Goal: Navigation & Orientation: Find specific page/section

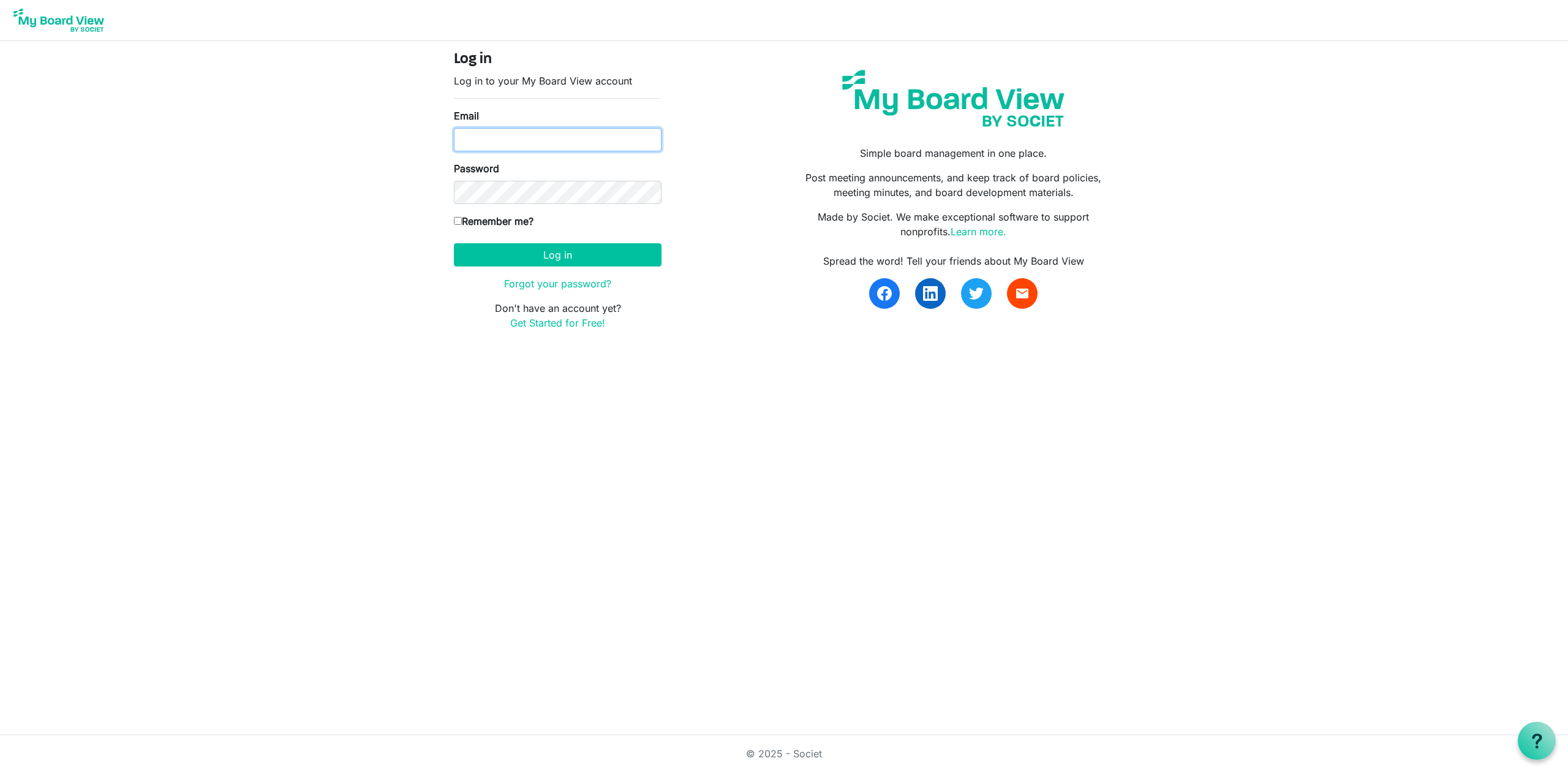
click at [505, 150] on input "Email" at bounding box center [558, 140] width 208 height 23
type input "mike@integralorg.ca"
click at [544, 246] on button "Log in" at bounding box center [558, 255] width 208 height 23
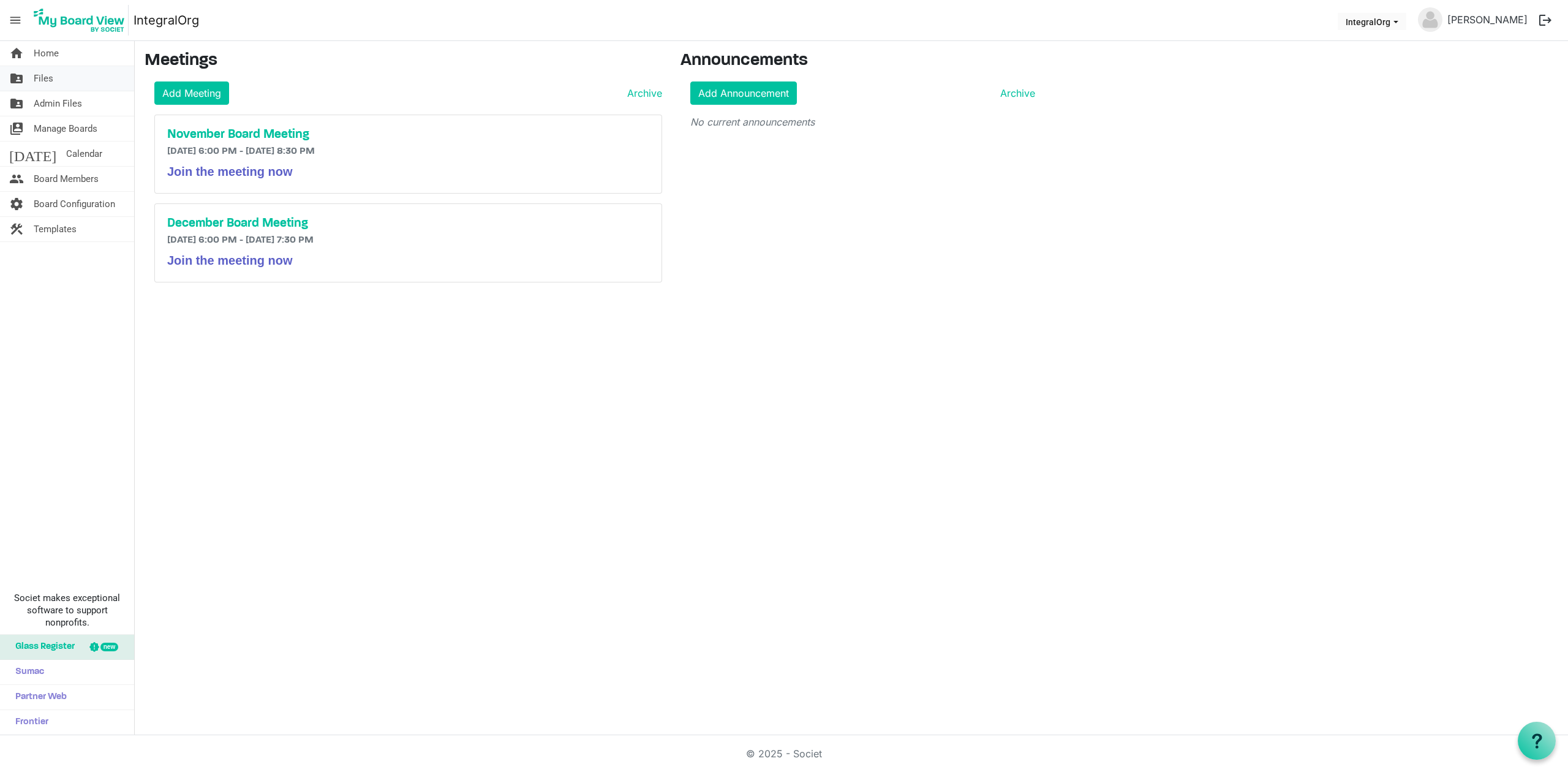
click at [50, 80] on span "Files" at bounding box center [43, 78] width 20 height 25
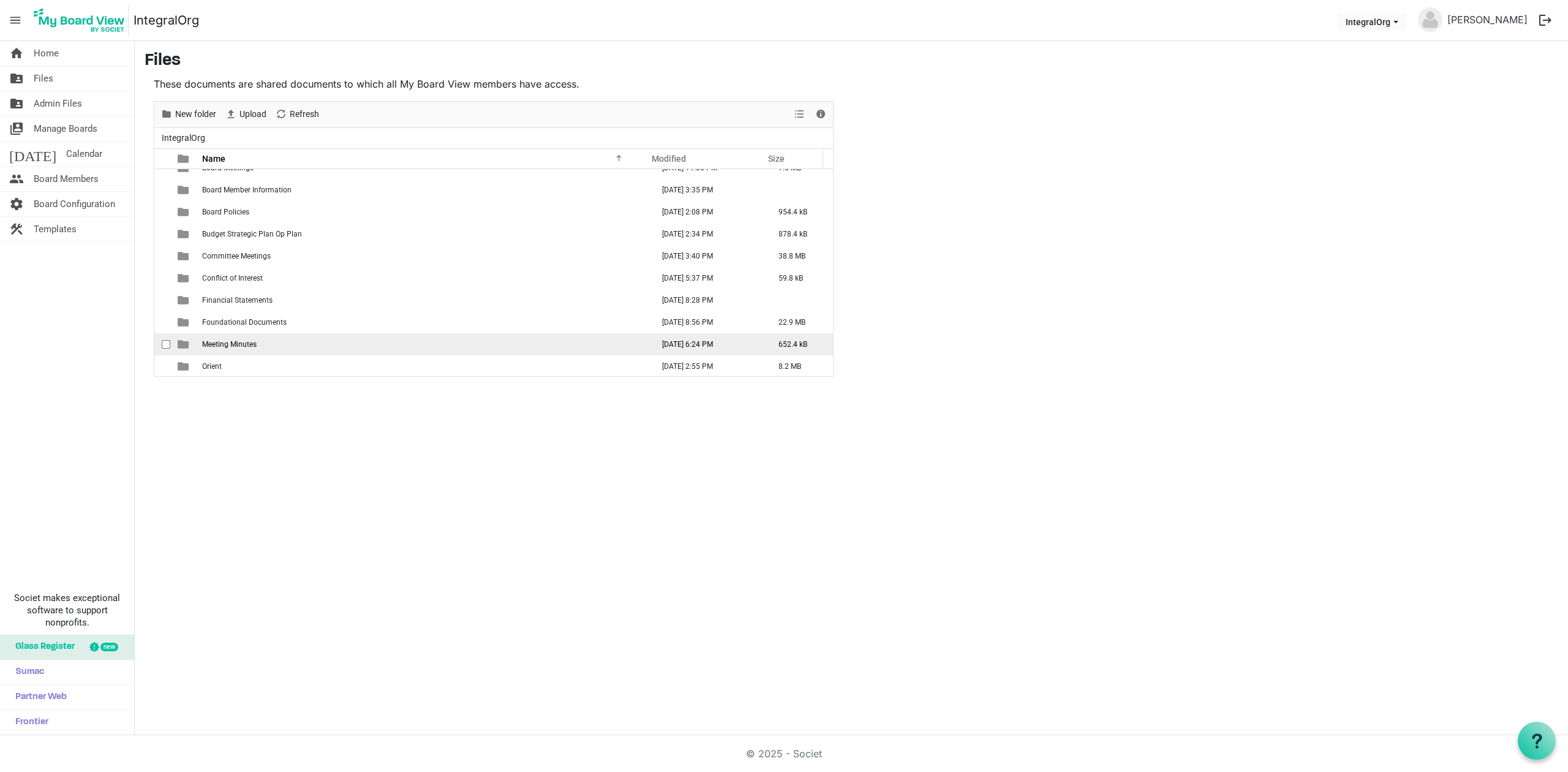
scroll to position [13, 0]
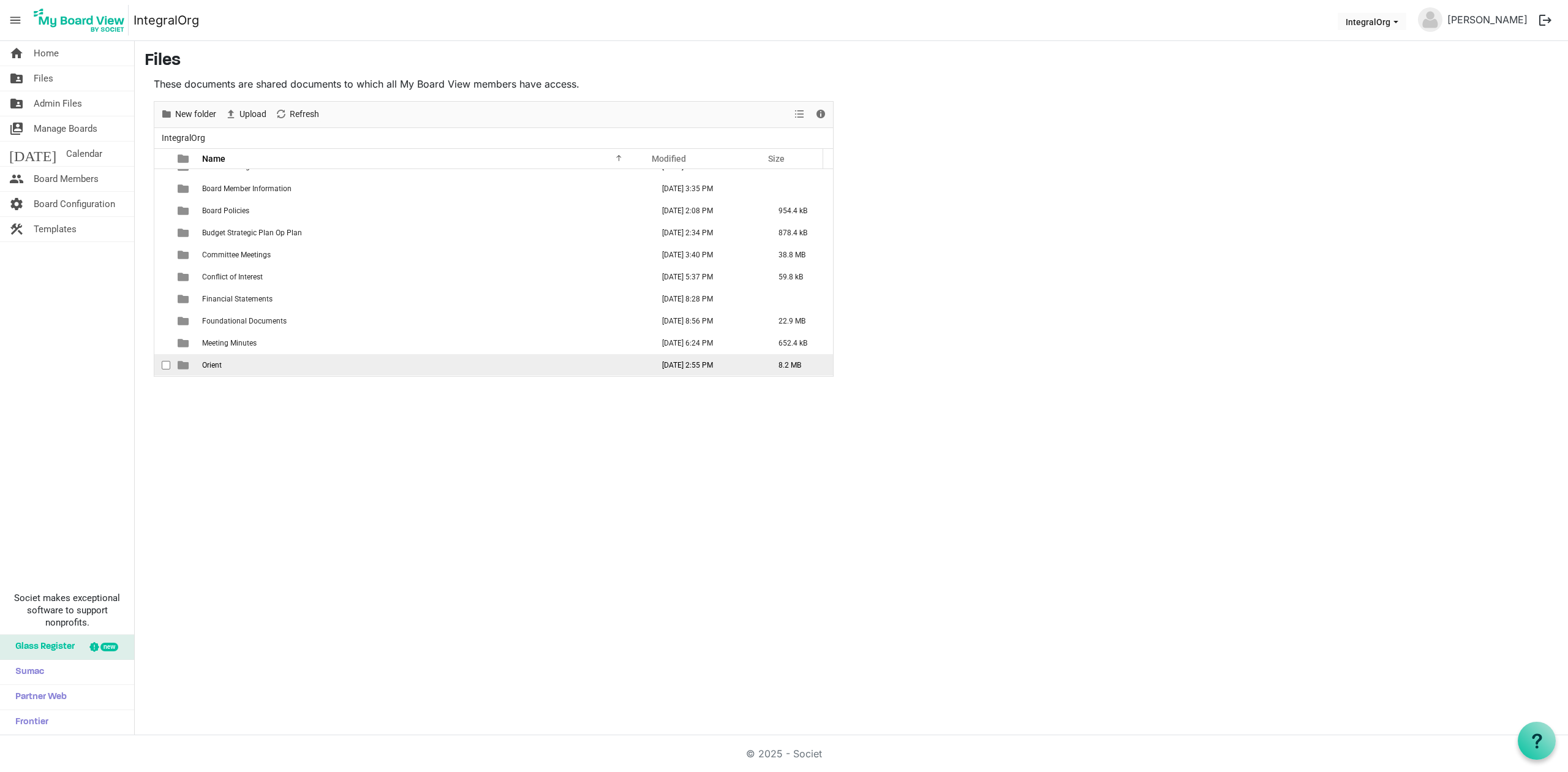
click at [233, 363] on td "Orient" at bounding box center [424, 365] width 451 height 22
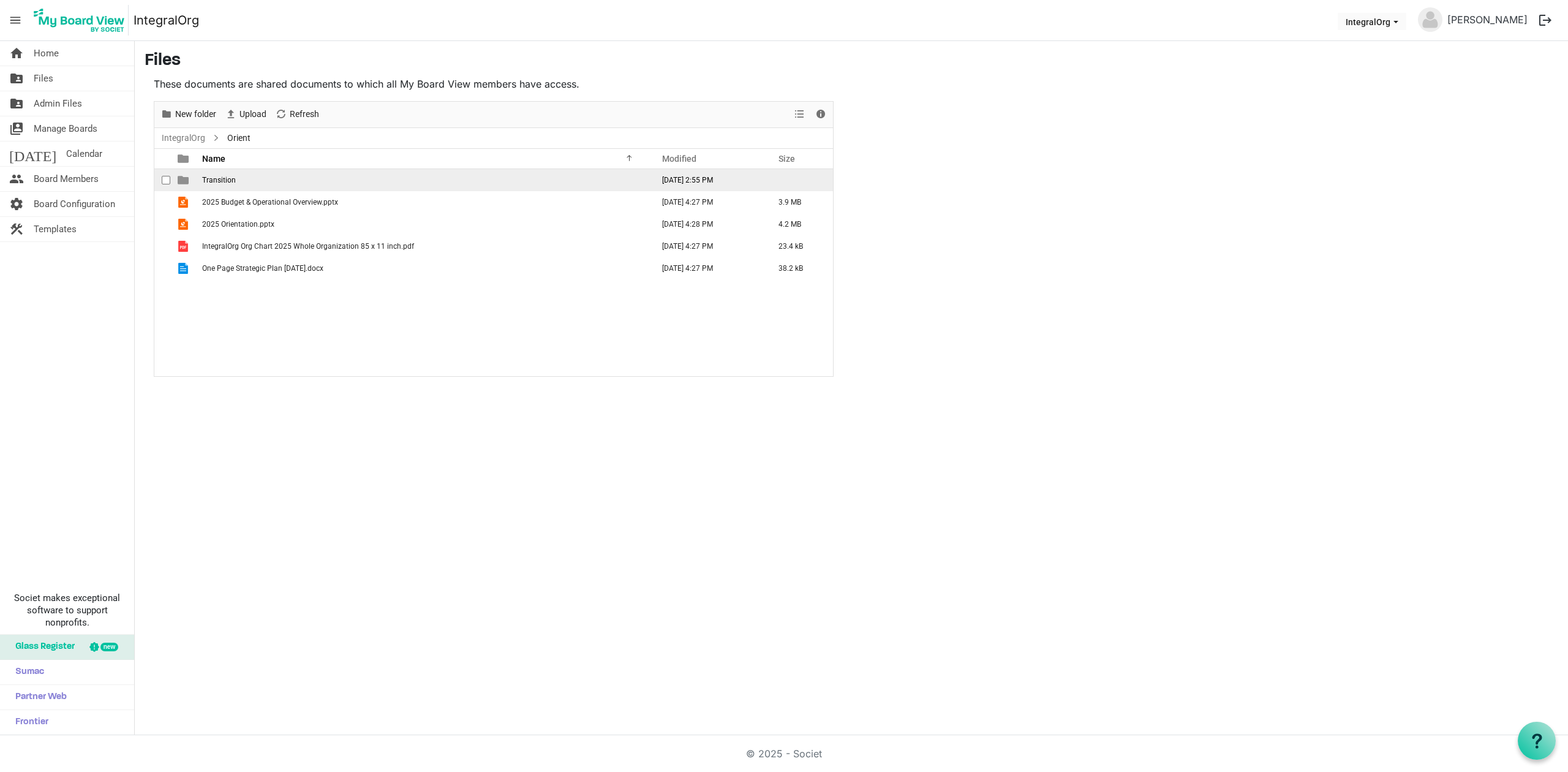
click at [208, 182] on span "Transition" at bounding box center [218, 180] width 33 height 9
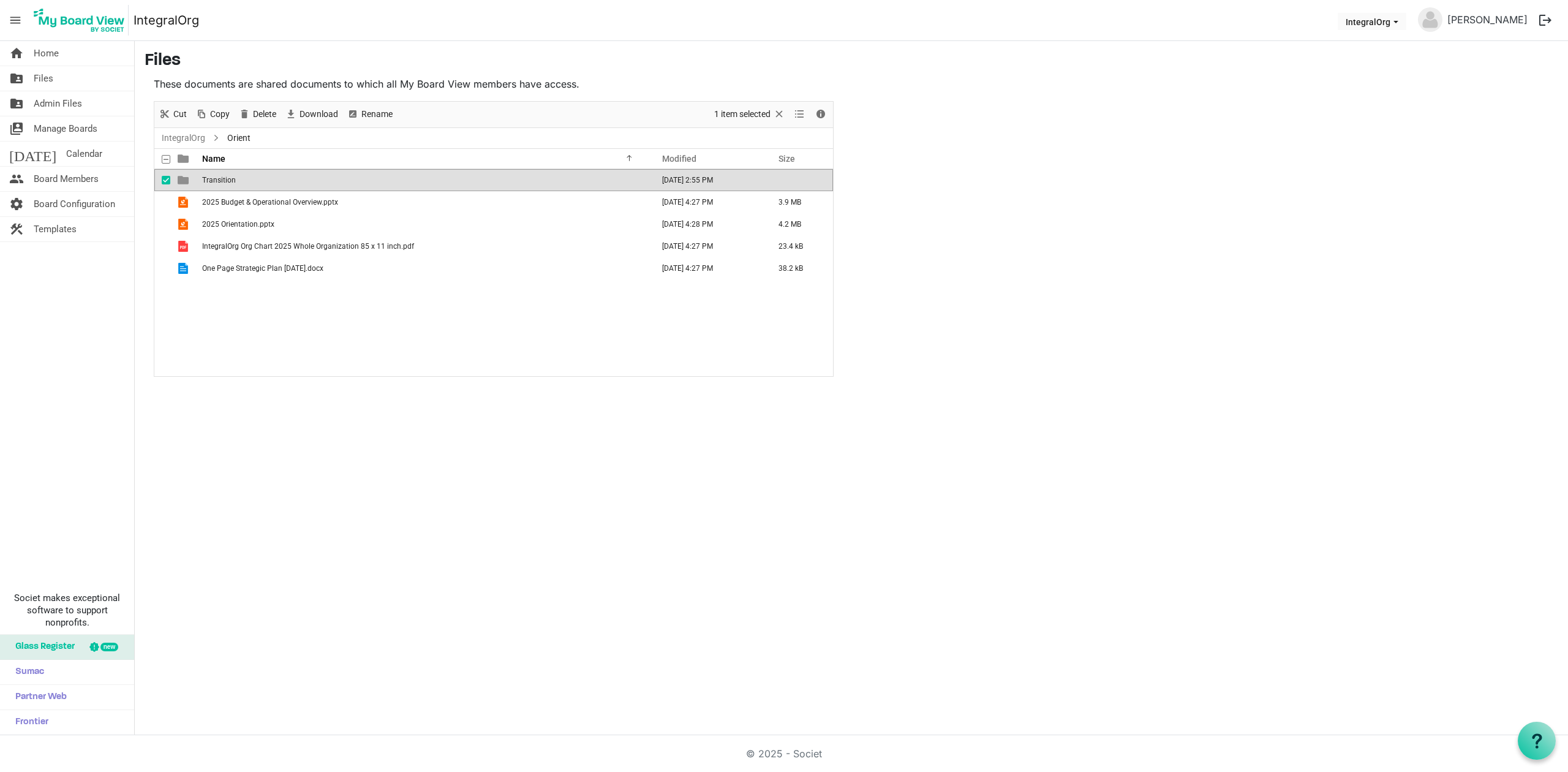
click at [208, 182] on span "Transition" at bounding box center [218, 180] width 33 height 9
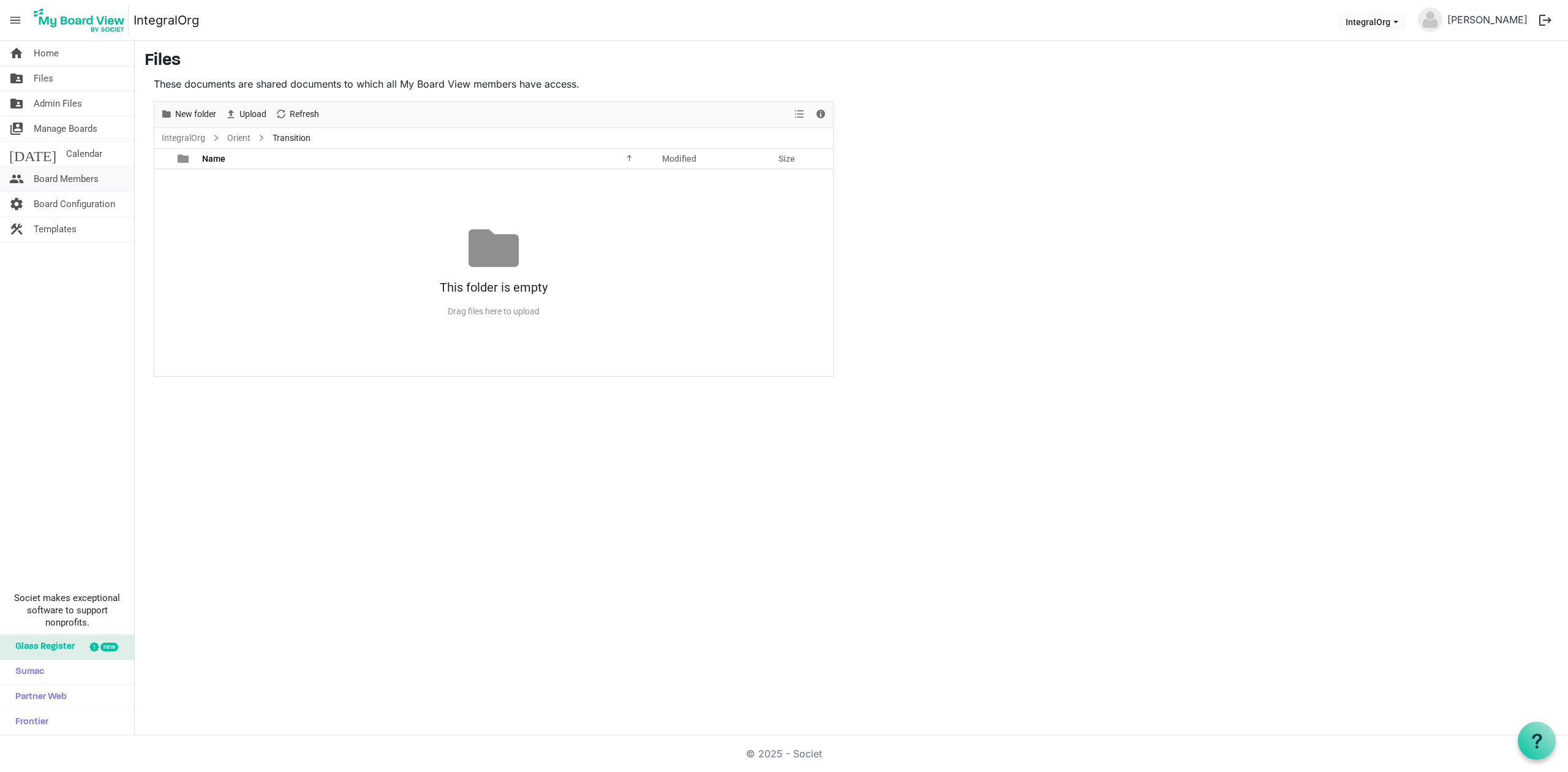
click at [59, 183] on span "Board Members" at bounding box center [66, 179] width 65 height 25
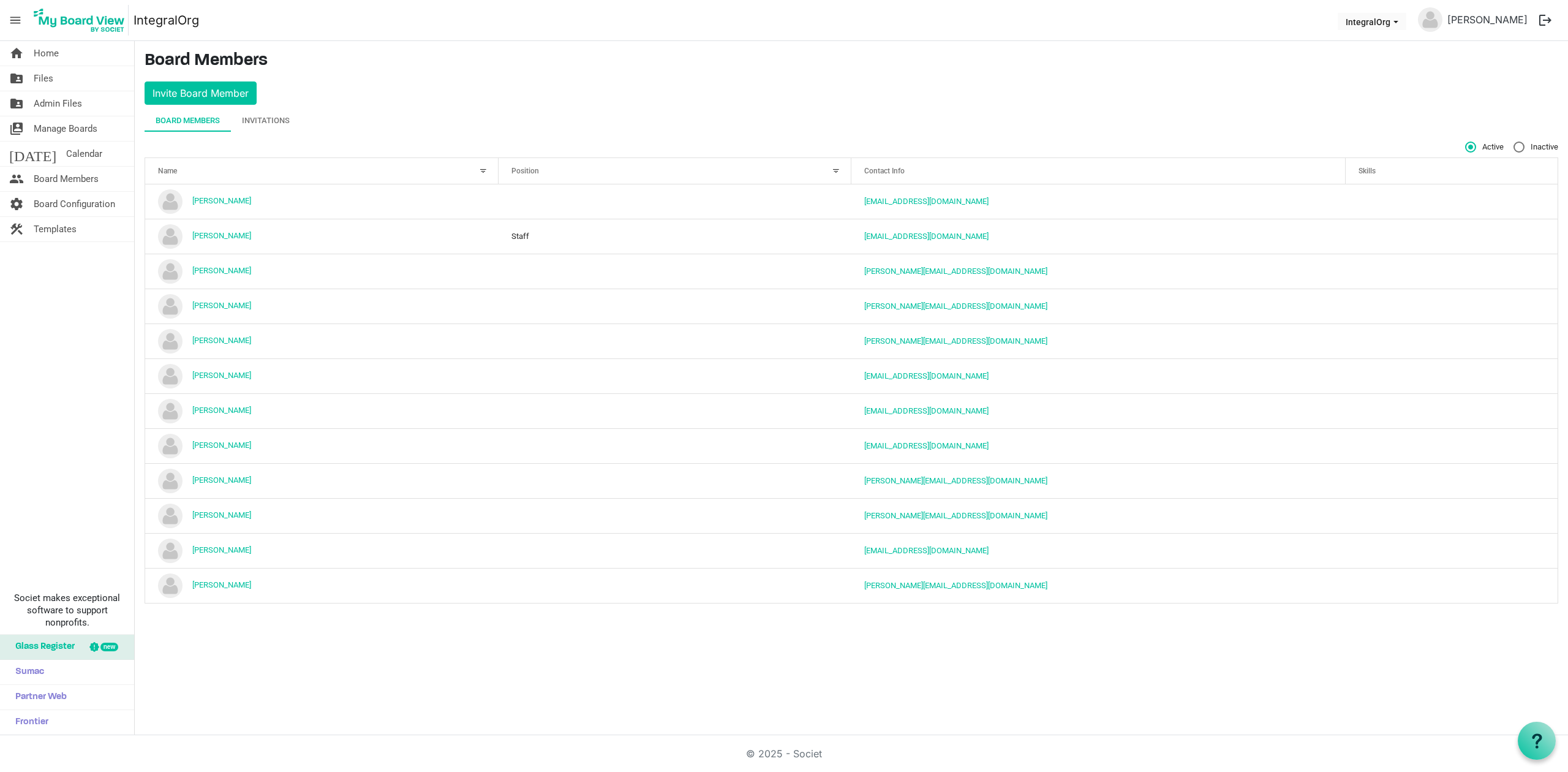
drag, startPoint x: 201, startPoint y: 586, endPoint x: 240, endPoint y: 631, distance: 59.5
click at [240, 631] on div "home Home folder_shared Files folder_shared Admin Files switch_account Manage B…" at bounding box center [784, 388] width 1568 height 694
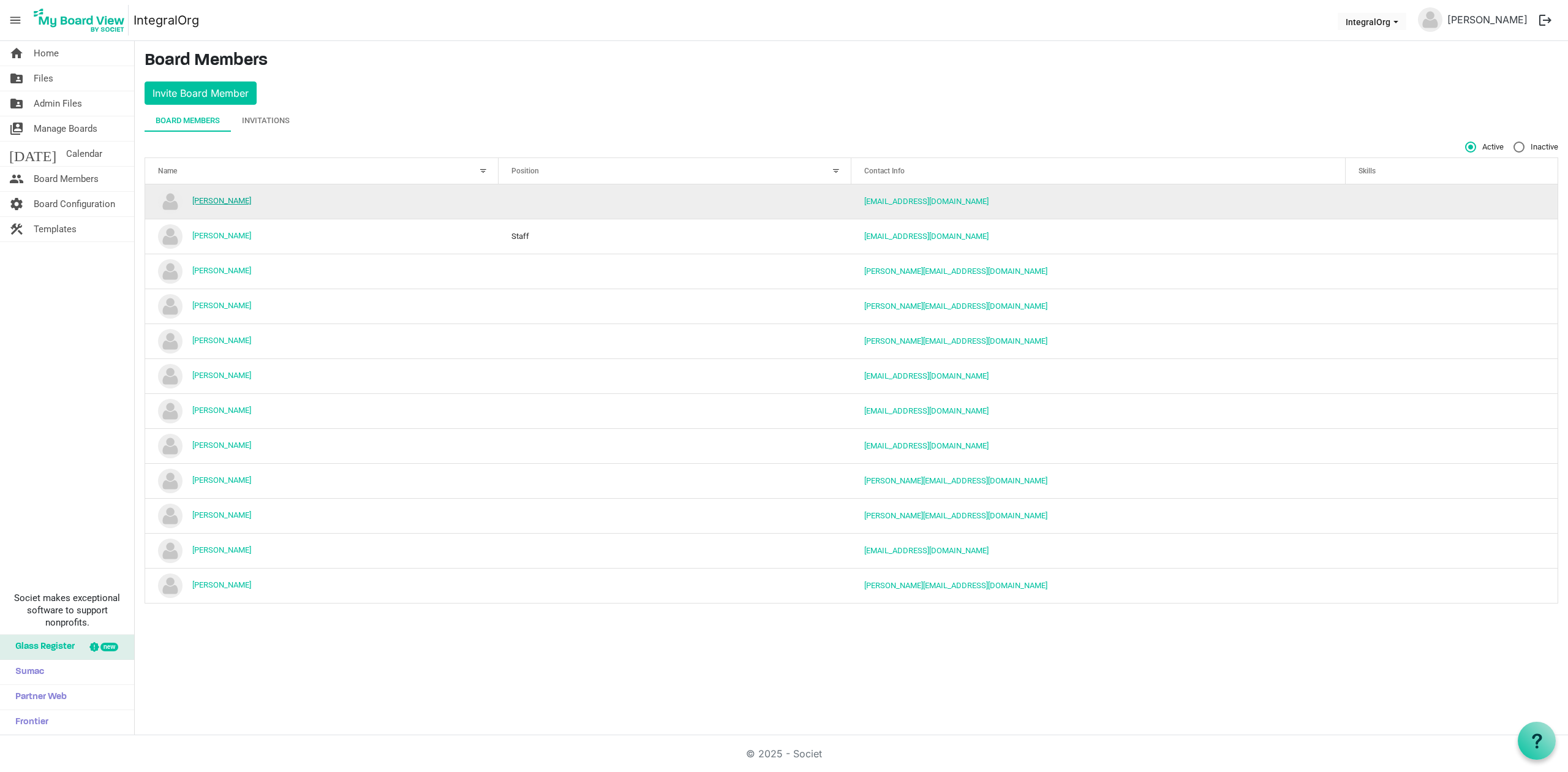
click at [236, 200] on link "Bob Hawkesworth" at bounding box center [222, 200] width 59 height 9
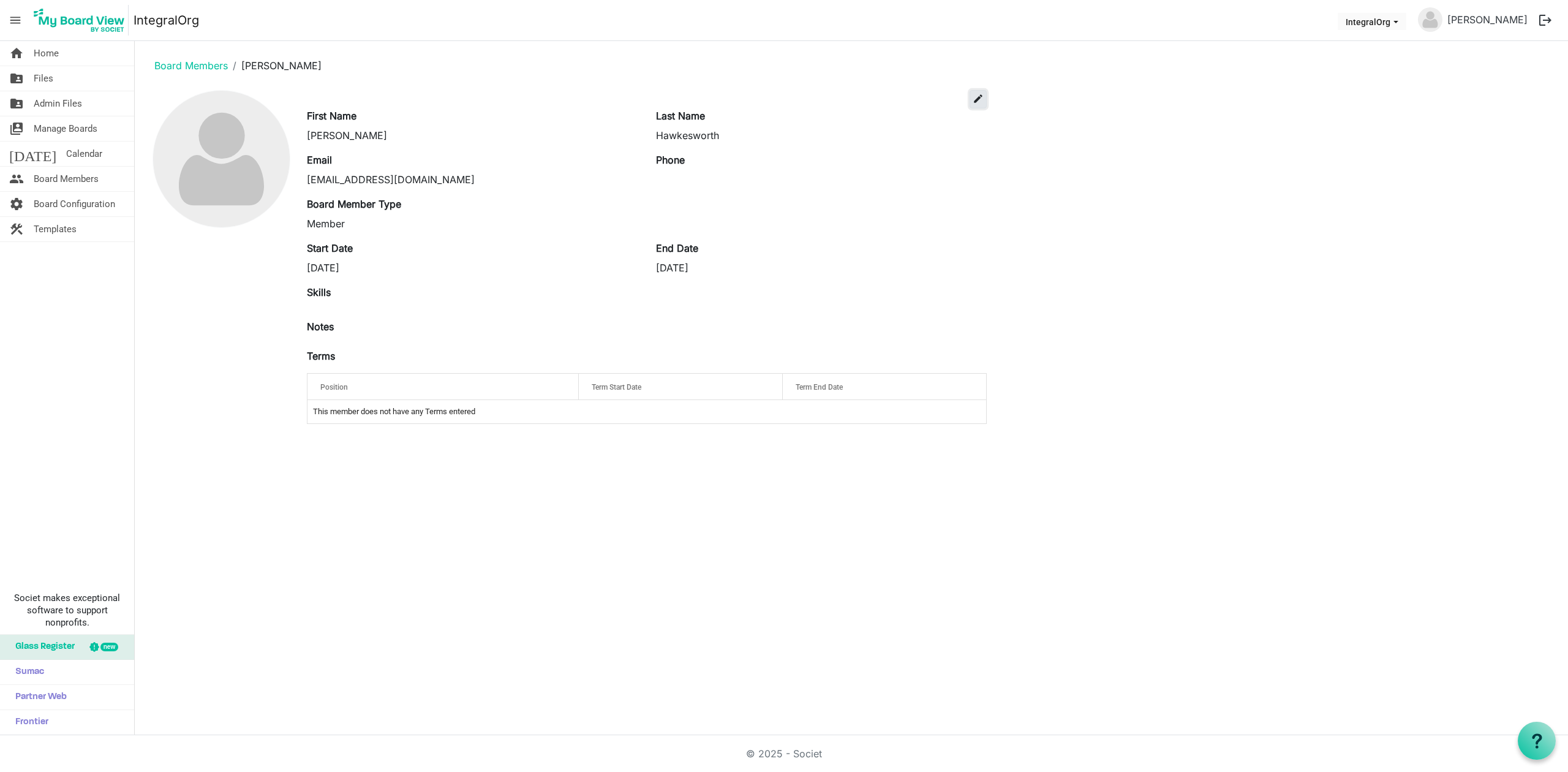
click at [986, 106] on button "edit" at bounding box center [978, 99] width 17 height 18
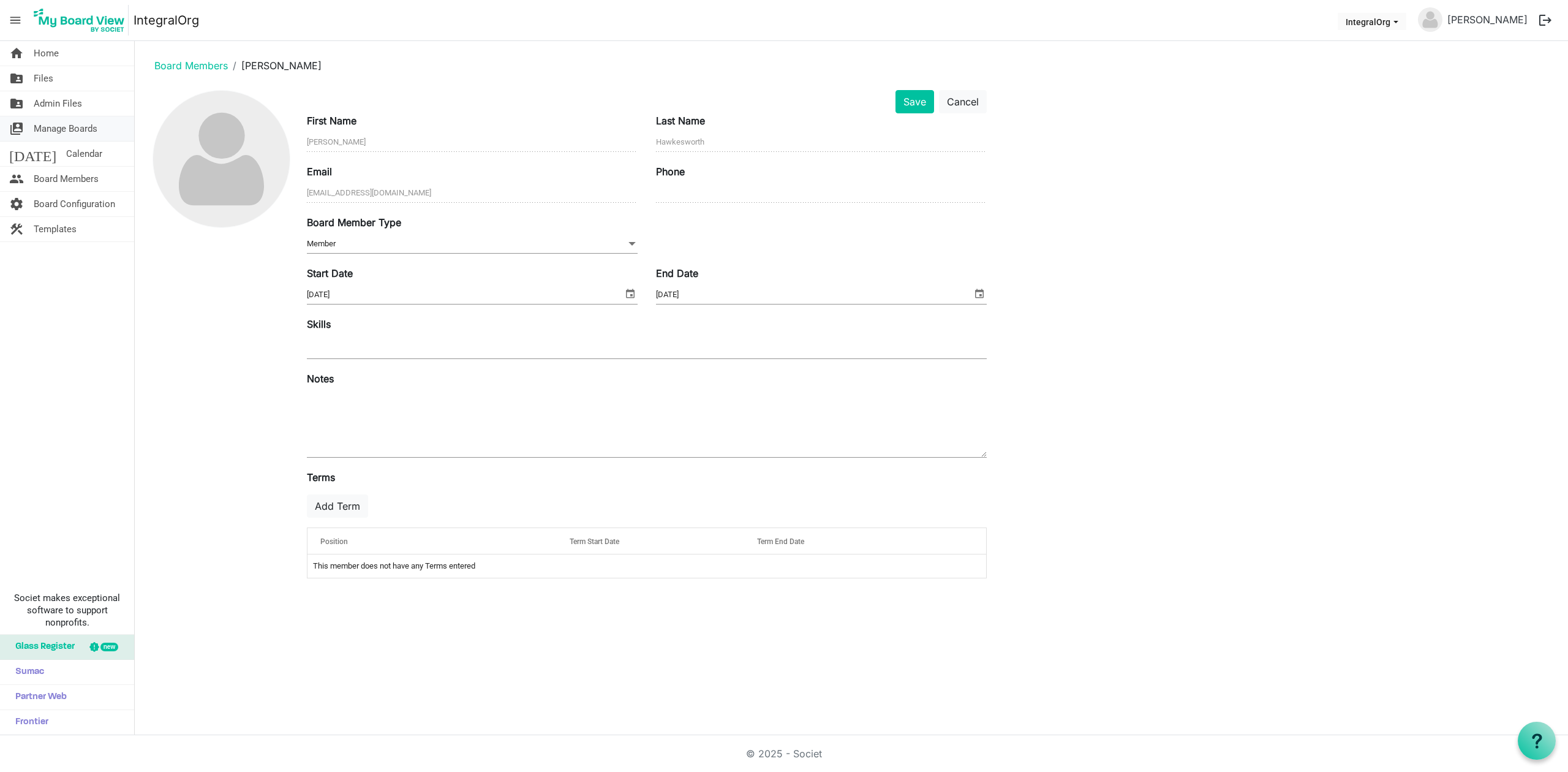
click at [61, 130] on span "Manage Boards" at bounding box center [65, 128] width 64 height 25
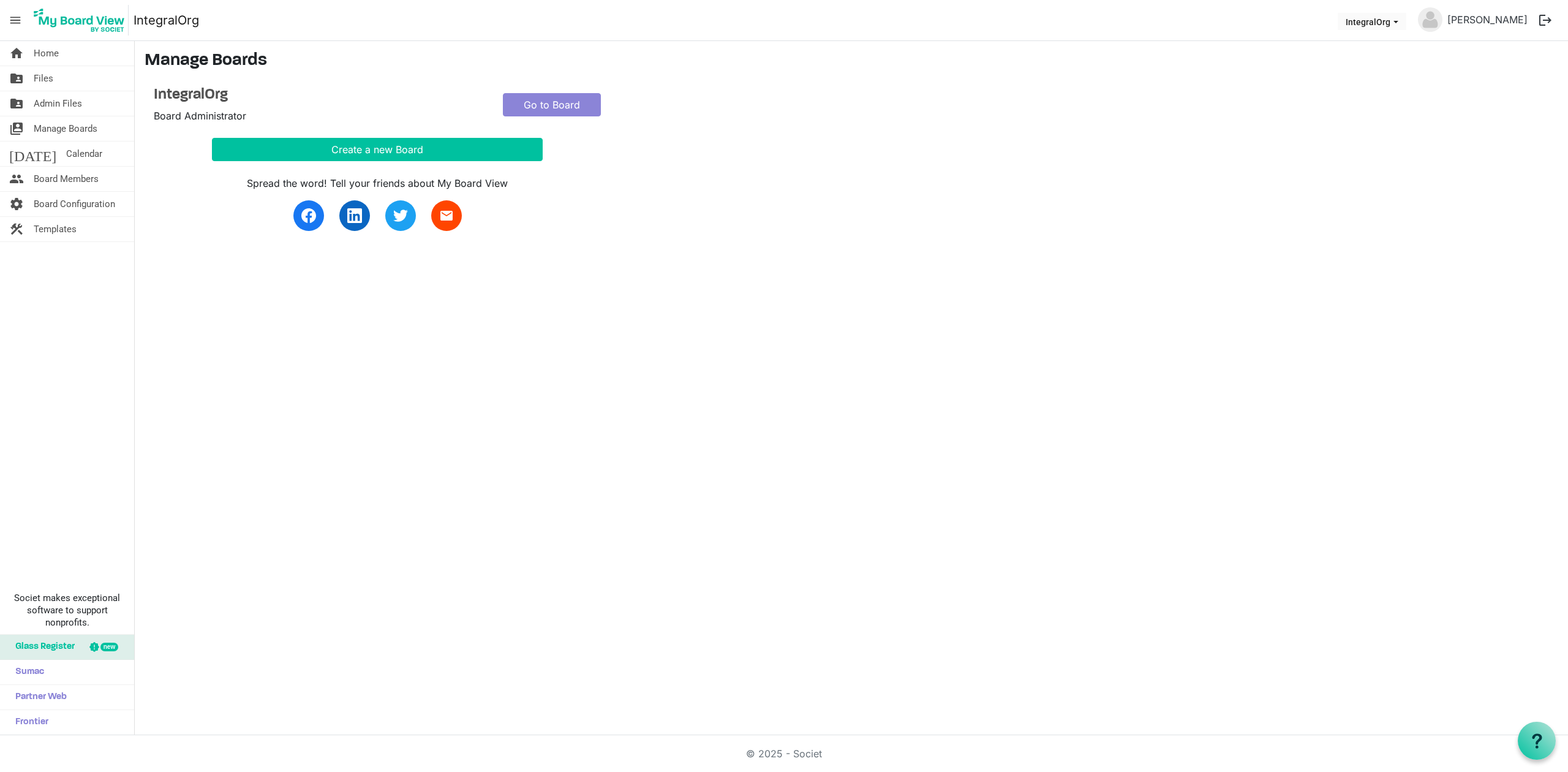
click at [569, 92] on div "Go to Board" at bounding box center [552, 105] width 116 height 37
click at [567, 96] on link "Go to Board" at bounding box center [551, 104] width 98 height 23
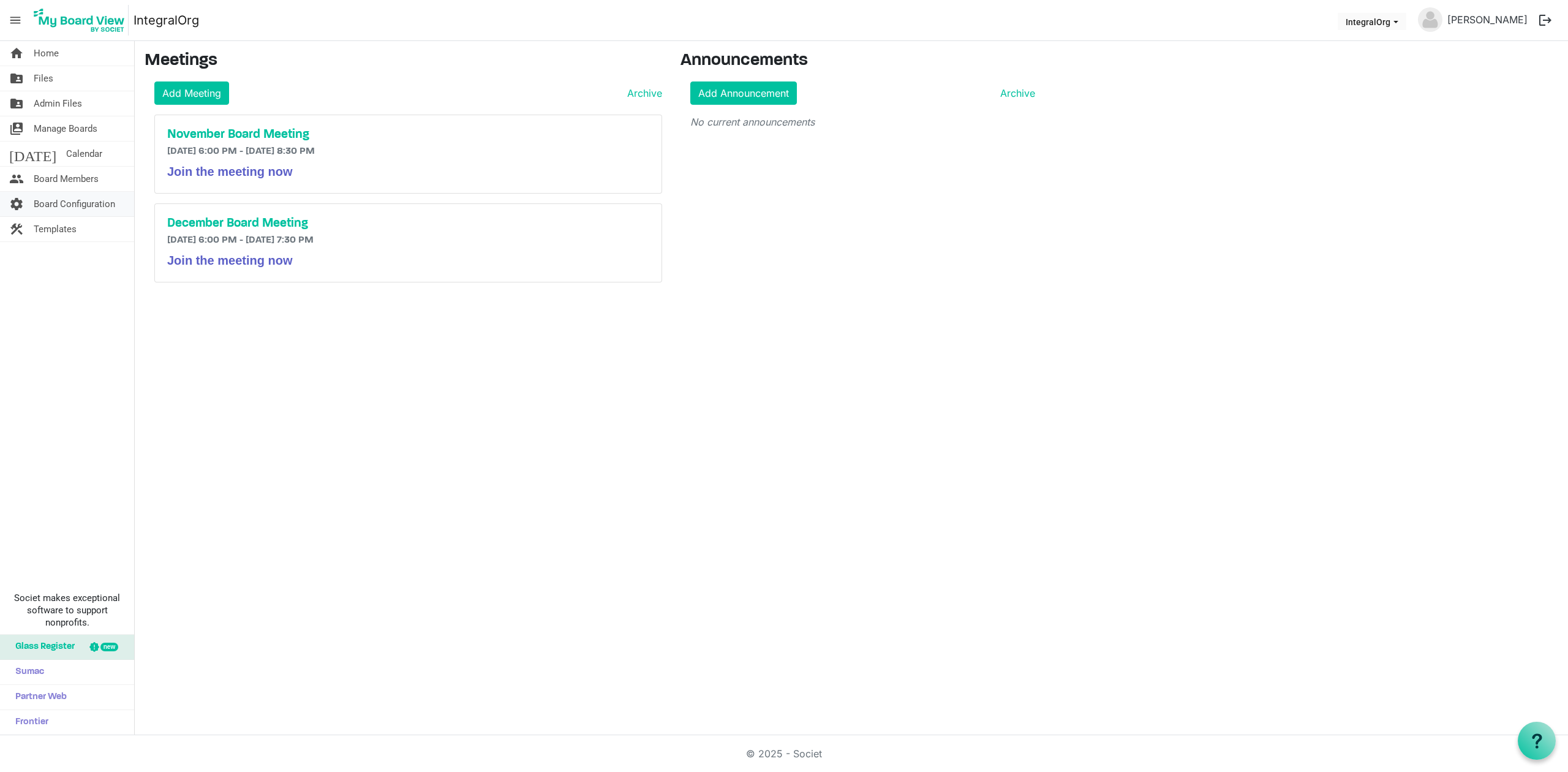
click at [56, 208] on span "Board Configuration" at bounding box center [74, 204] width 81 height 25
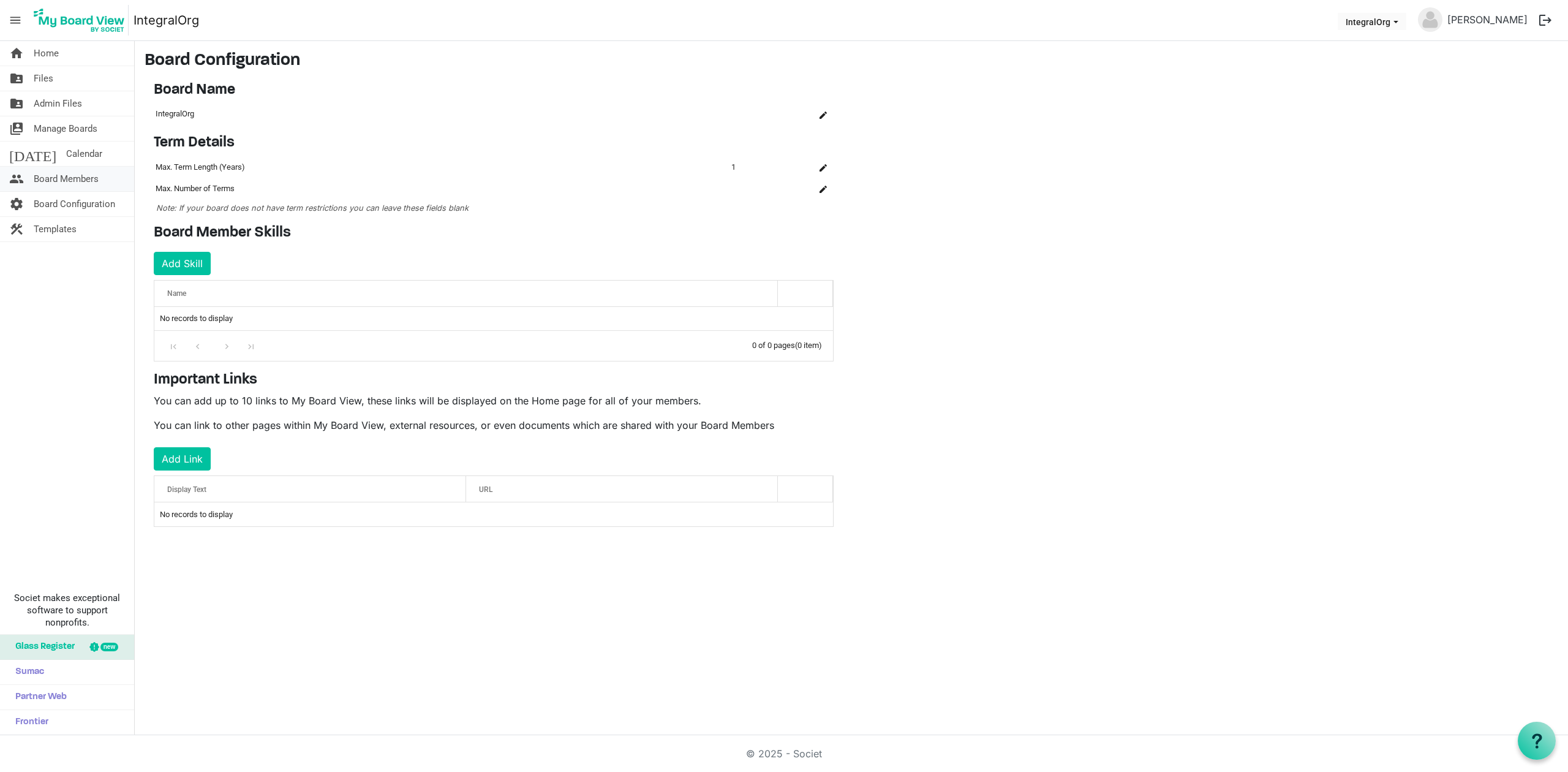
click at [65, 186] on span "Board Members" at bounding box center [66, 179] width 65 height 25
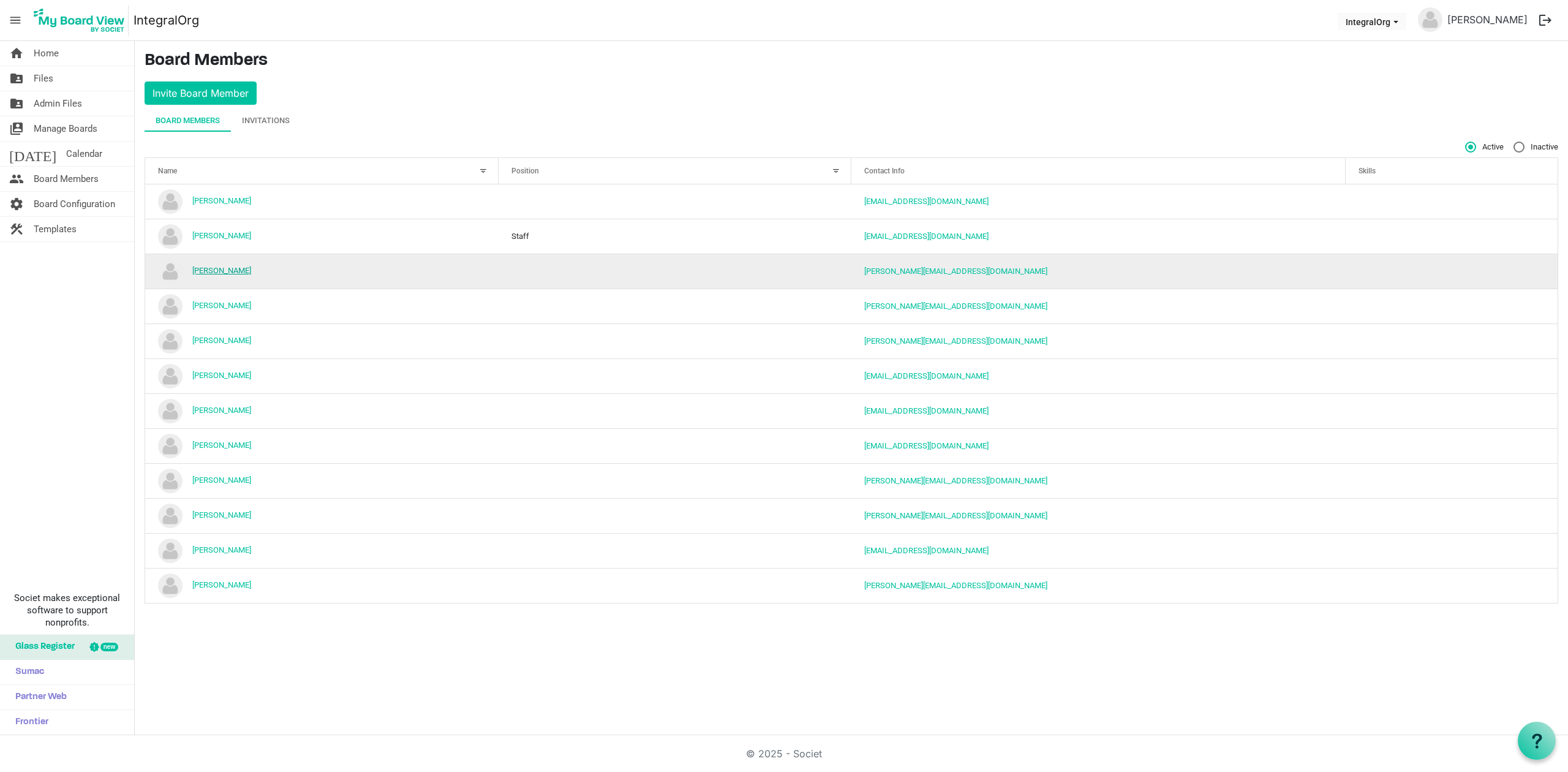
click at [230, 268] on link "[PERSON_NAME]" at bounding box center [222, 270] width 59 height 9
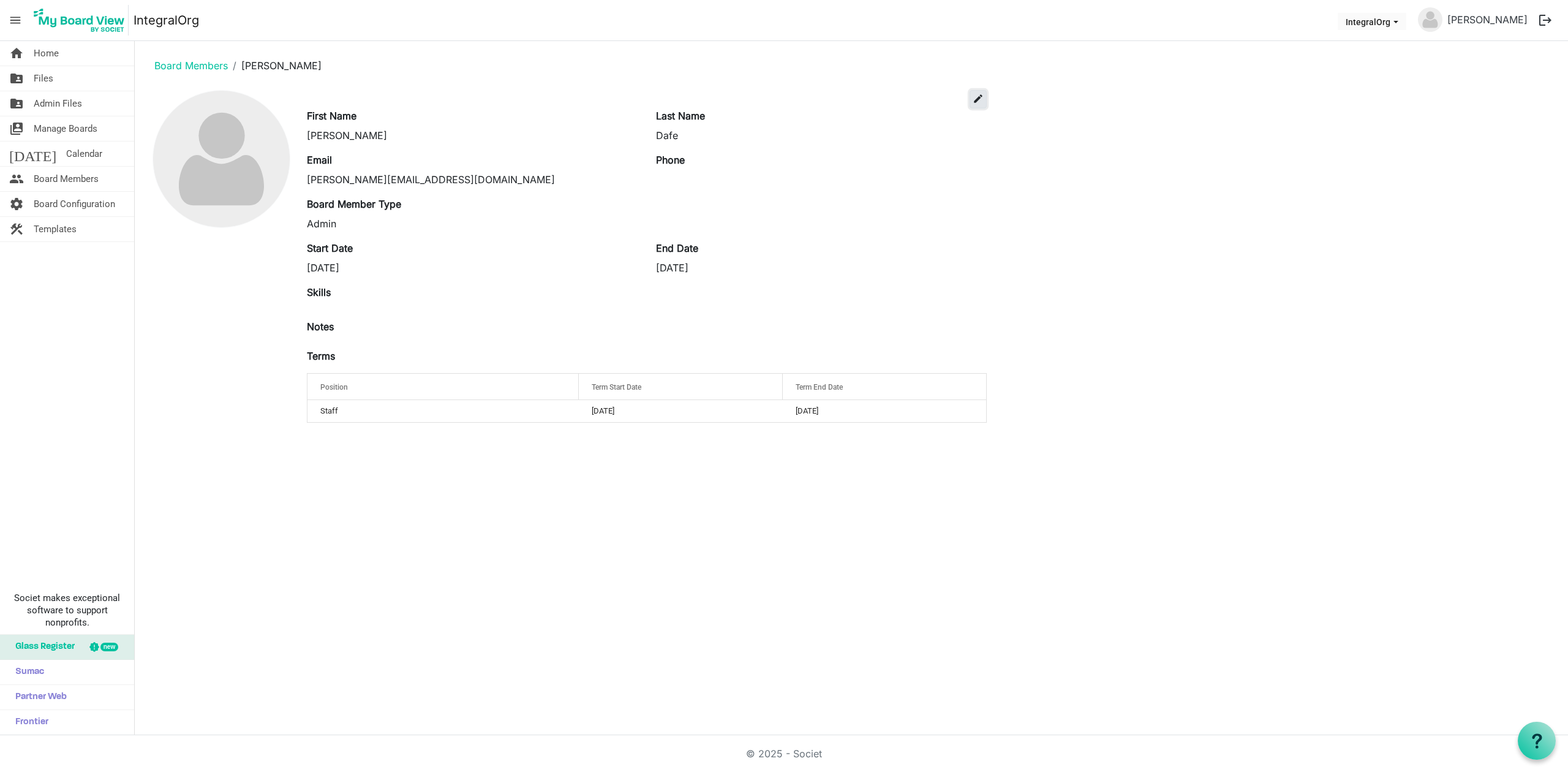
click at [975, 102] on span "edit" at bounding box center [978, 98] width 11 height 11
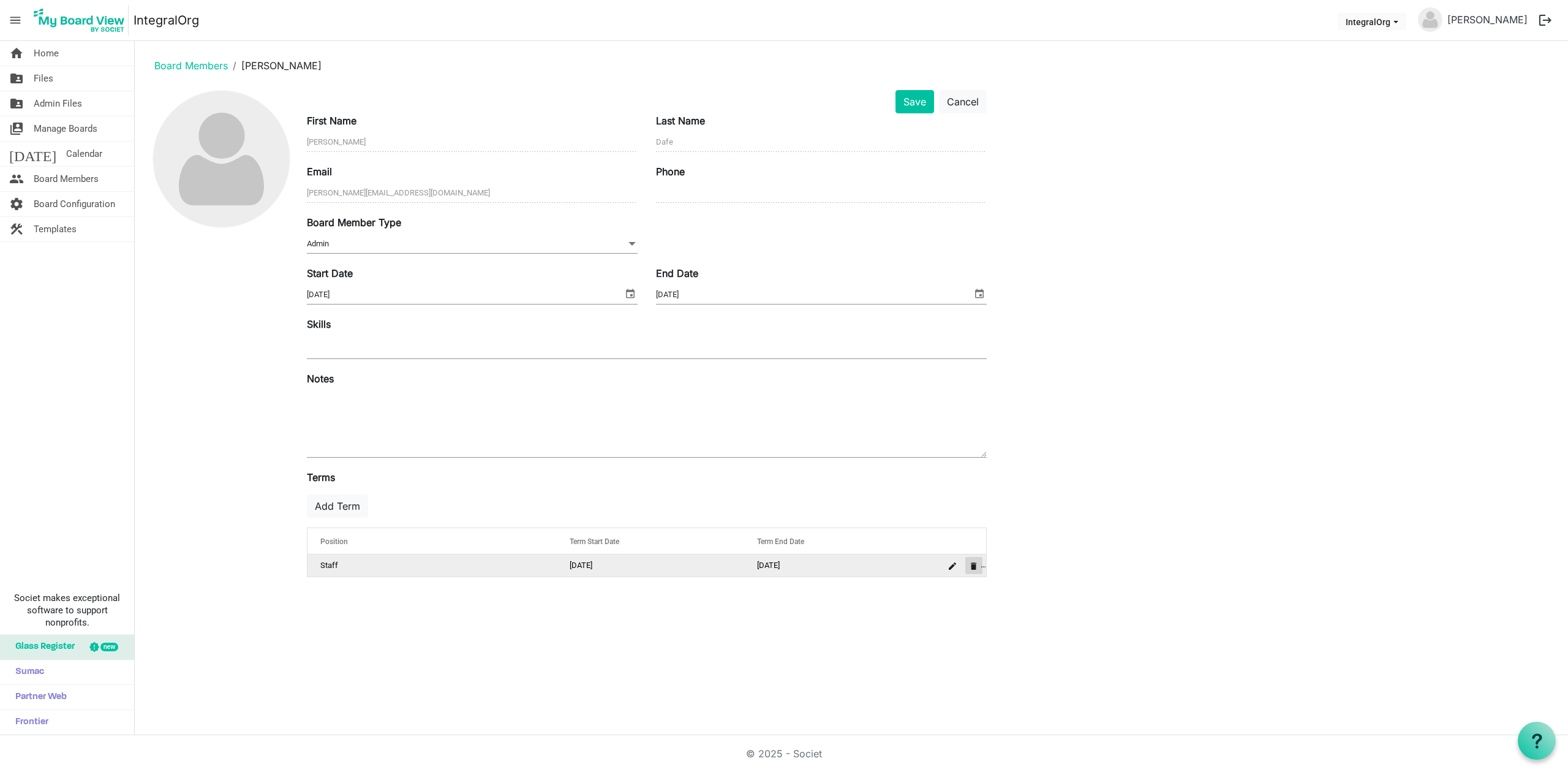
click at [976, 566] on span "is Command column column header" at bounding box center [974, 566] width 8 height 8
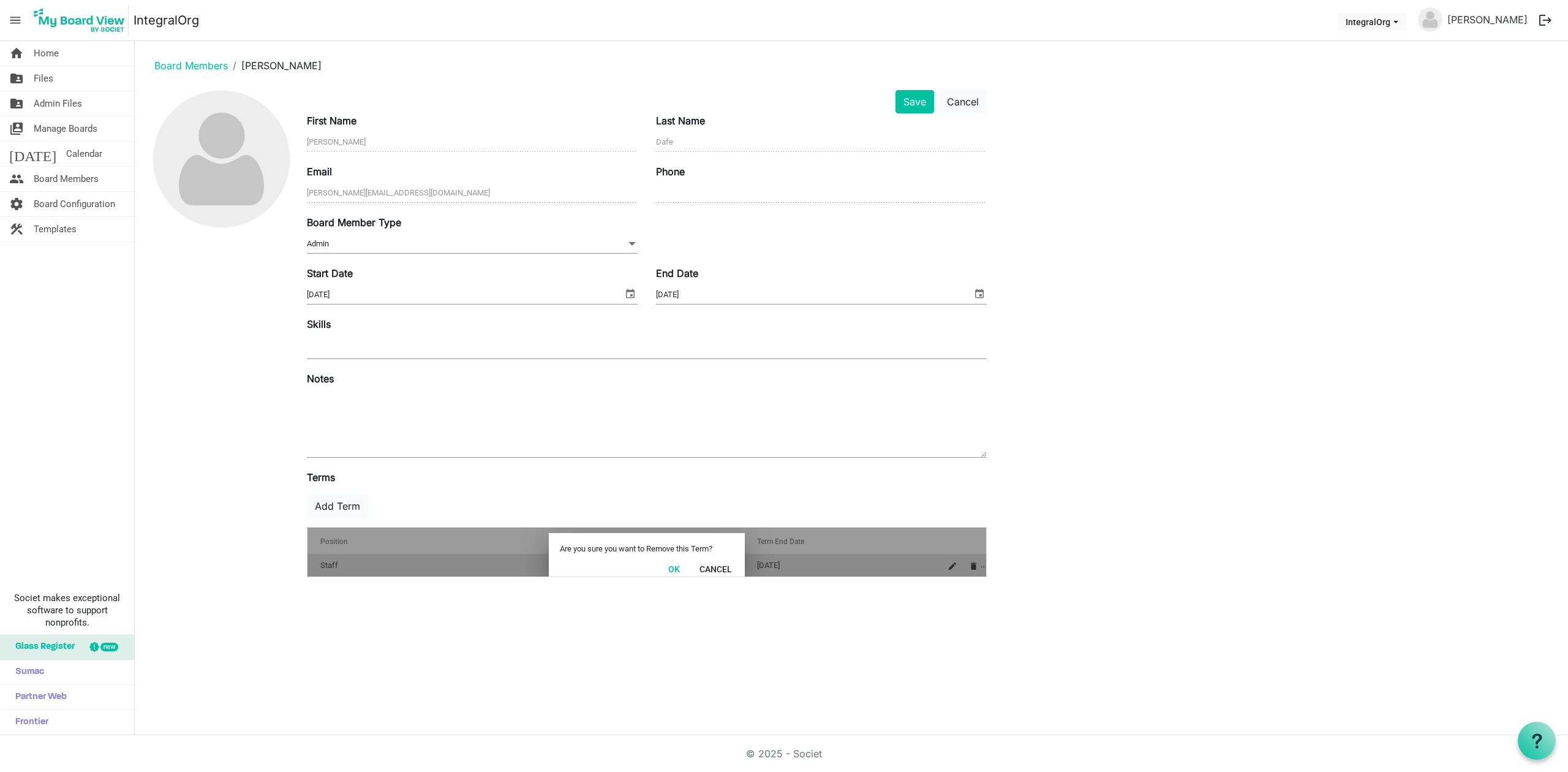
click at [1068, 452] on div "Save Cancel First Name Emmanuella Last Name Dafe Email emmanuella@integralorg.c…" at bounding box center [851, 339] width 1413 height 497
click at [709, 564] on button "Cancel" at bounding box center [715, 568] width 49 height 17
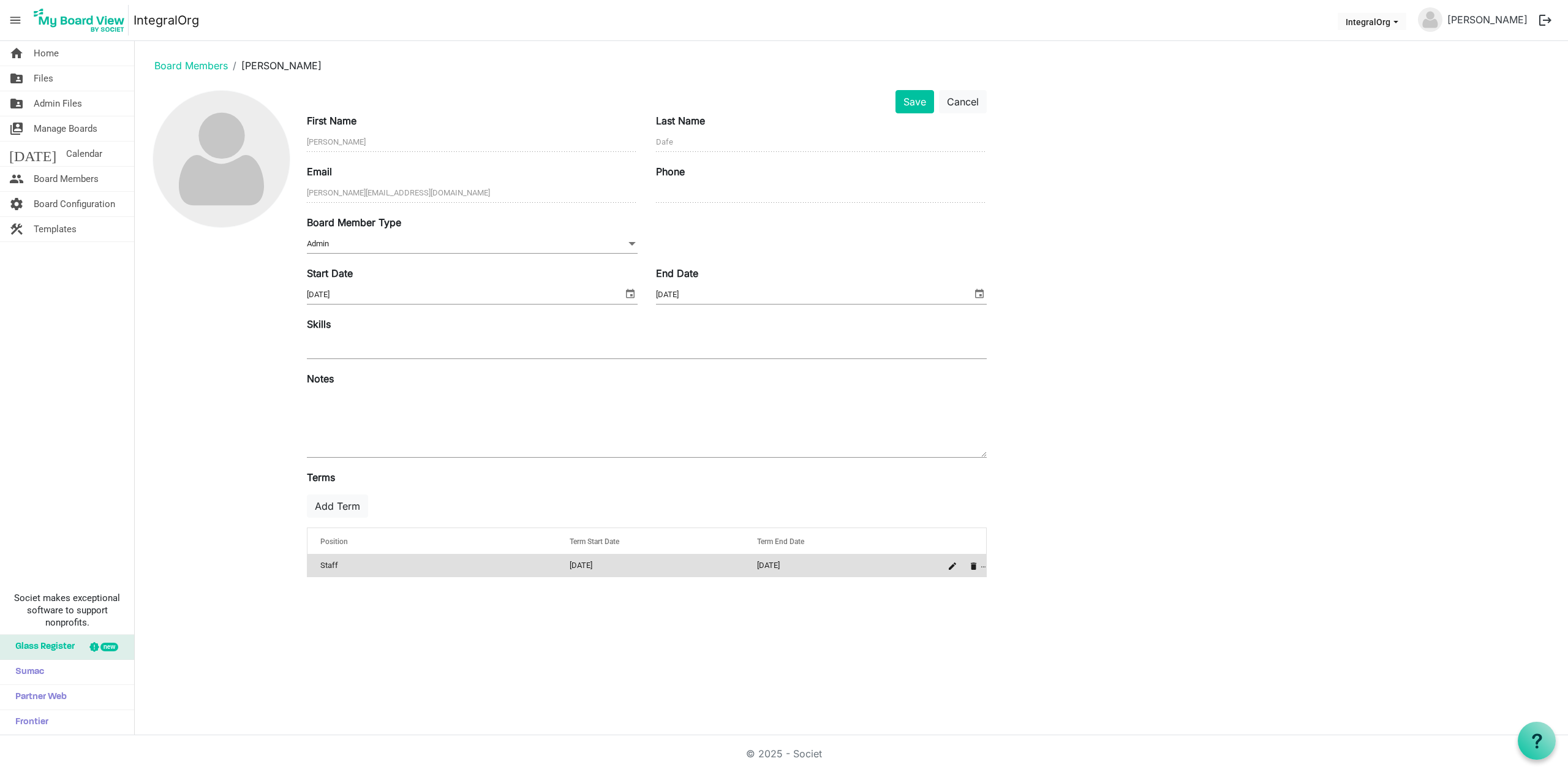
drag, startPoint x: 222, startPoint y: 121, endPoint x: 192, endPoint y: 265, distance: 147.1
click at [192, 265] on div at bounding box center [221, 339] width 153 height 497
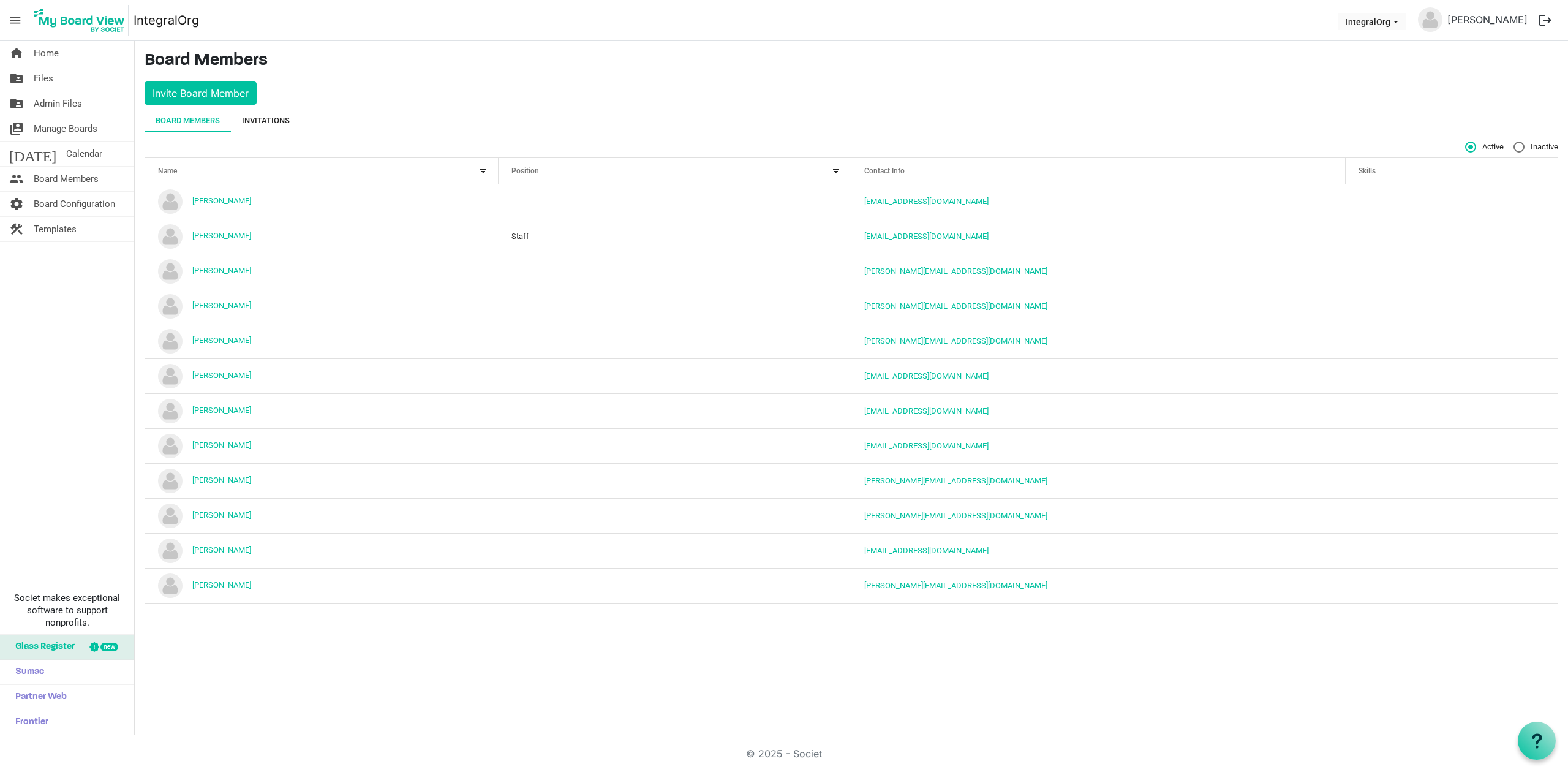
click at [292, 118] on div "Invitations" at bounding box center [266, 121] width 70 height 22
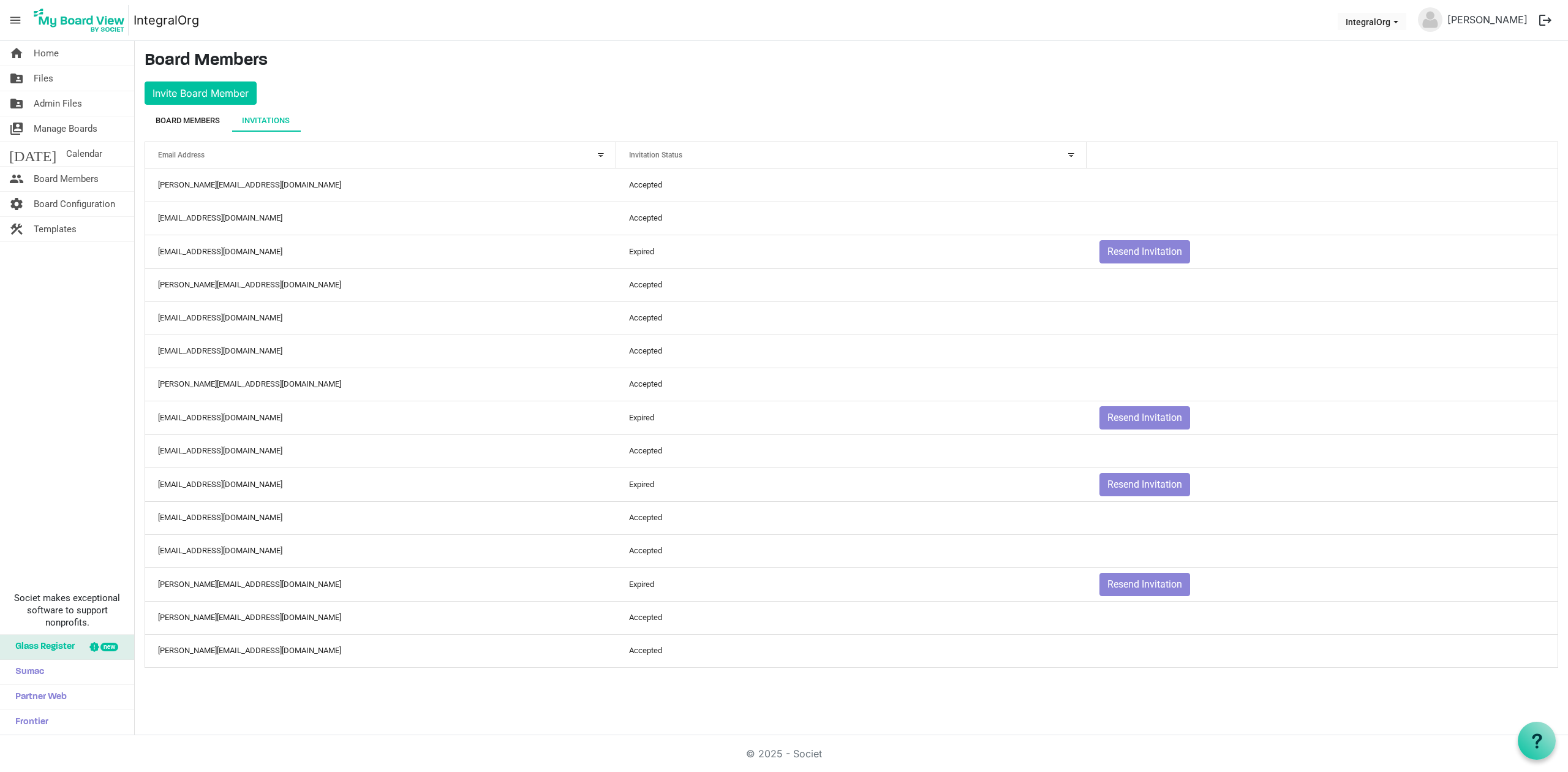
click at [180, 123] on div "Board Members" at bounding box center [188, 120] width 64 height 12
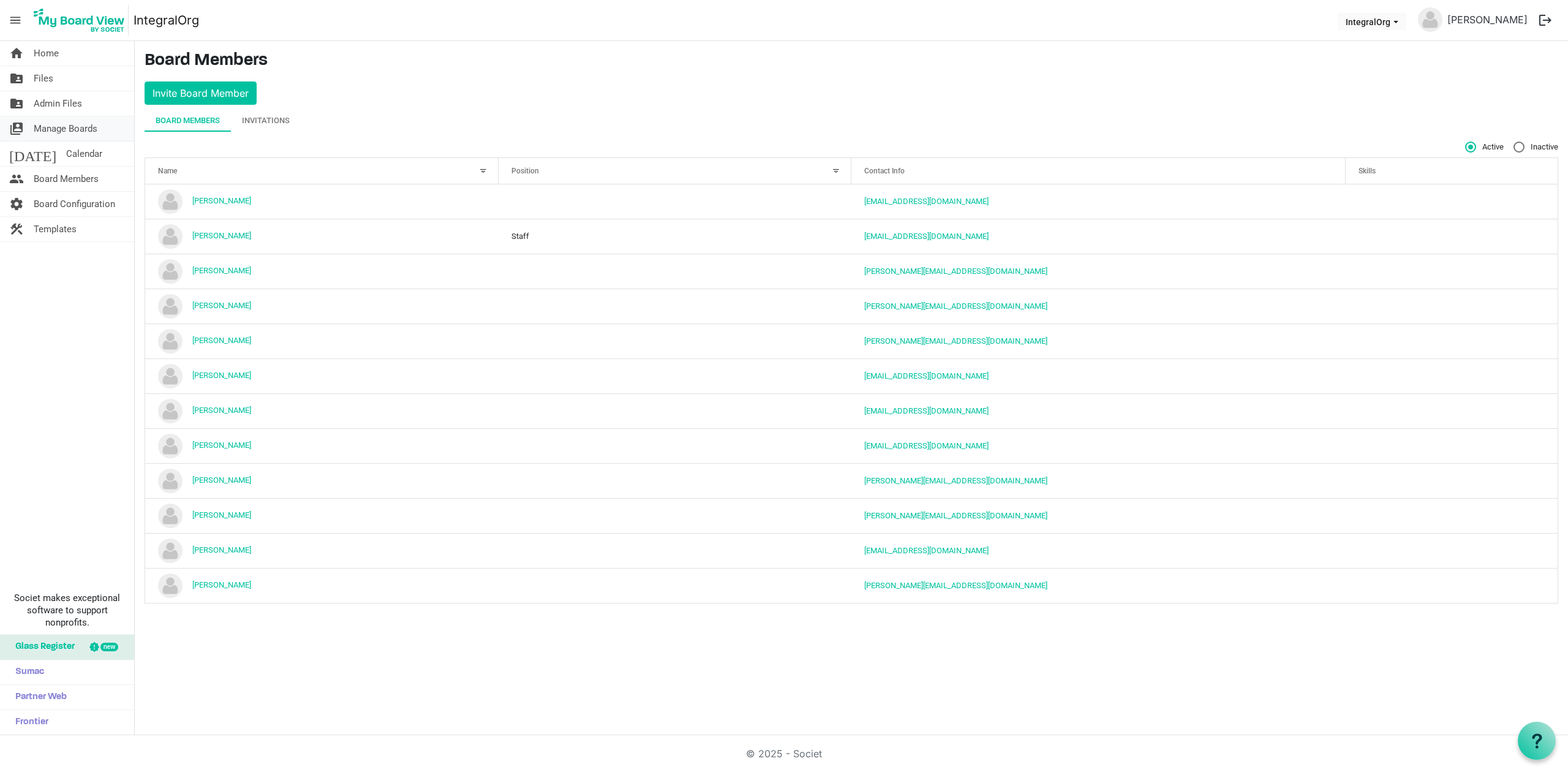
click at [92, 133] on span "Manage Boards" at bounding box center [65, 128] width 64 height 25
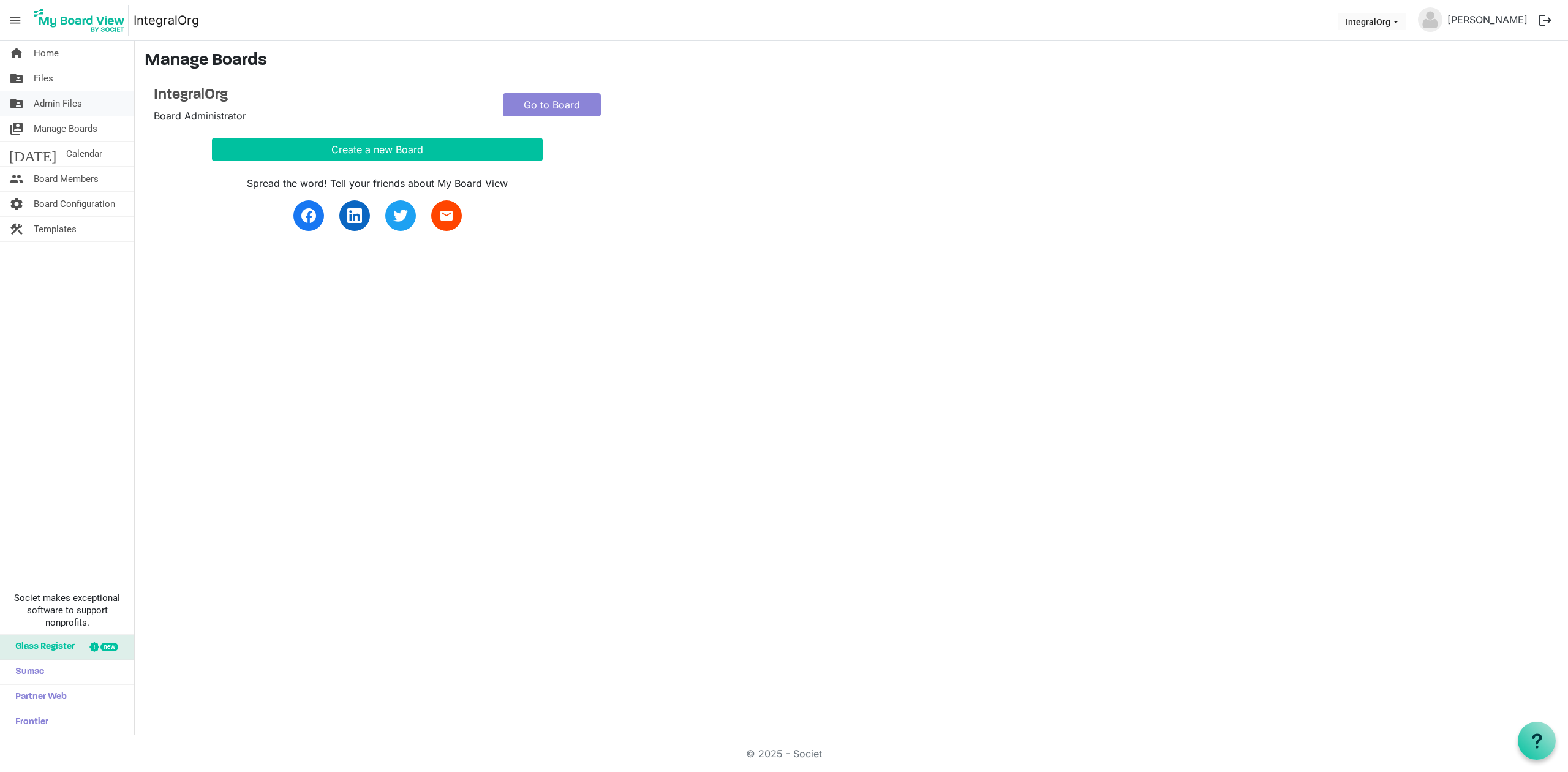
click at [59, 102] on span "Admin Files" at bounding box center [57, 104] width 49 height 25
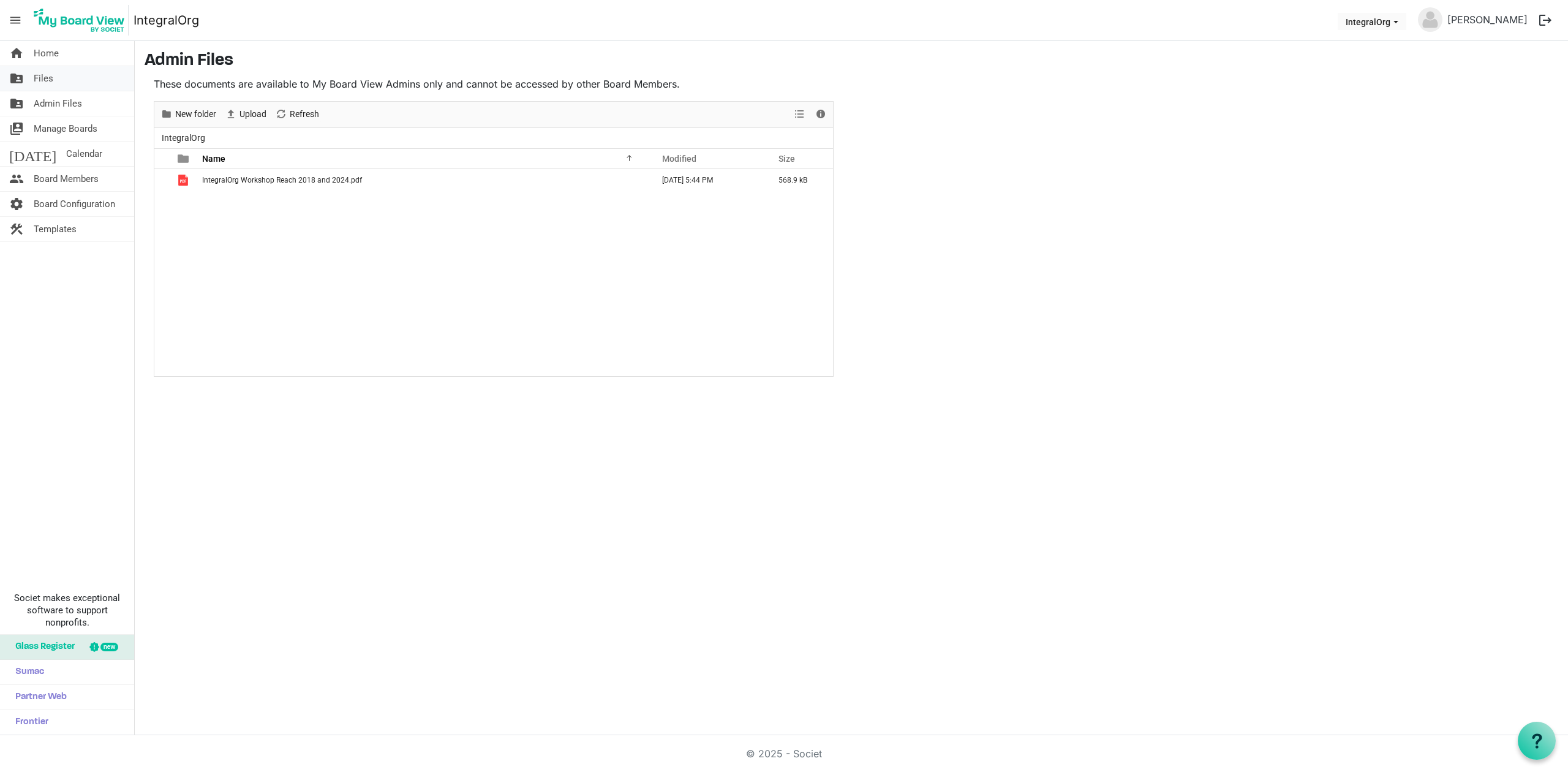
click at [63, 81] on link "folder_shared Files" at bounding box center [67, 78] width 134 height 25
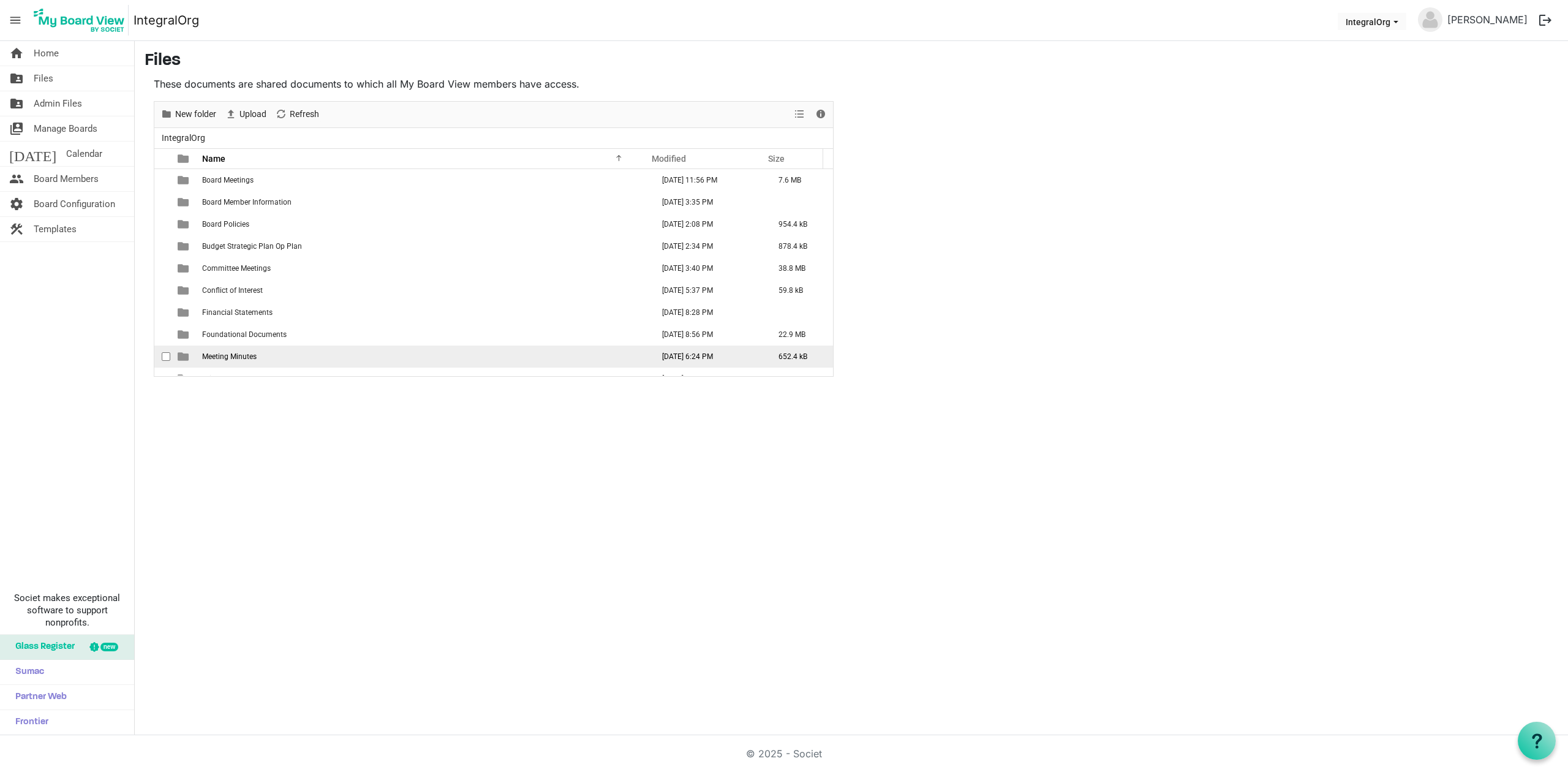
scroll to position [13, 0]
click at [230, 366] on td "Orient" at bounding box center [424, 365] width 451 height 22
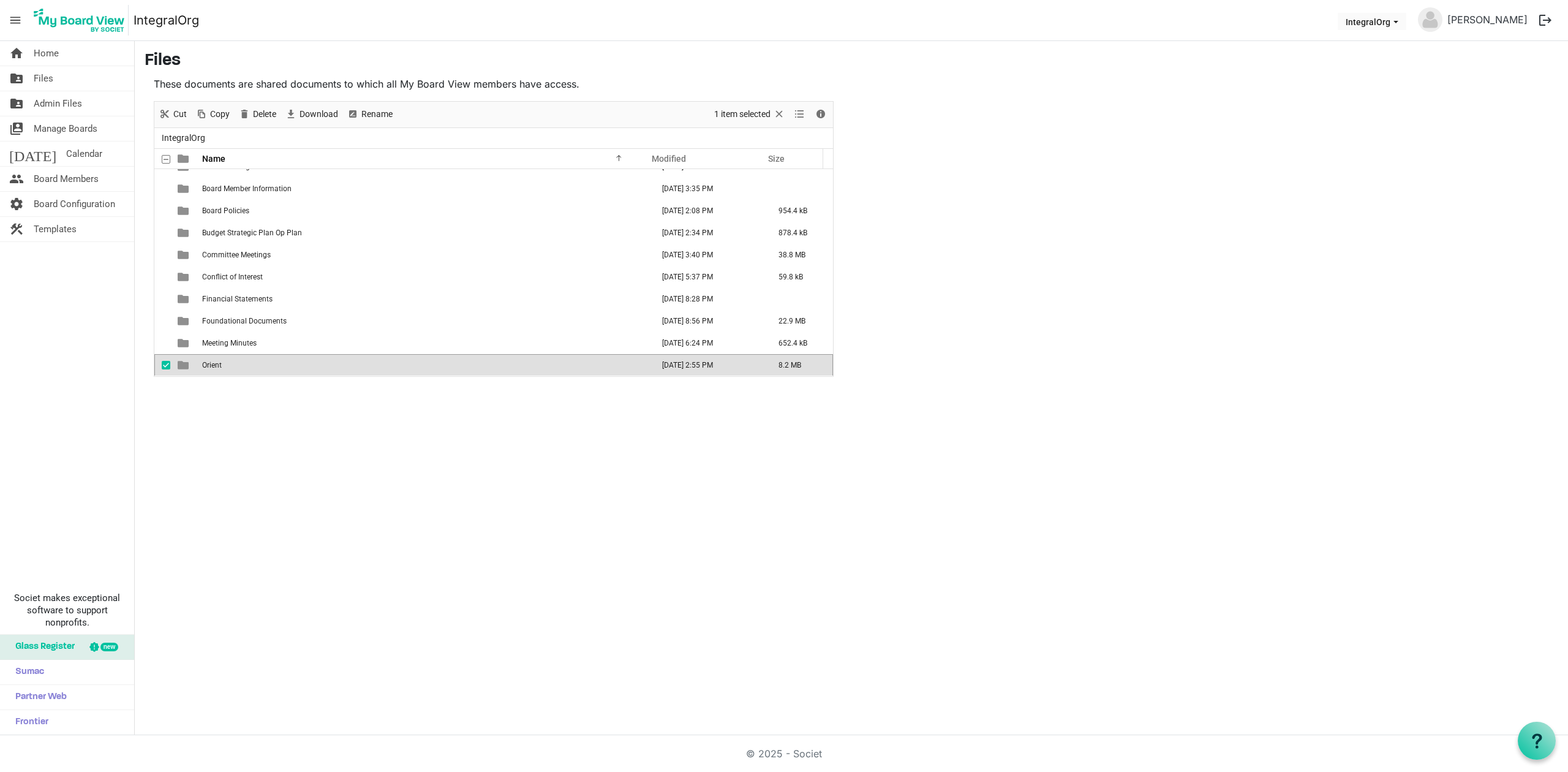
click at [230, 366] on td "Orient" at bounding box center [424, 365] width 451 height 22
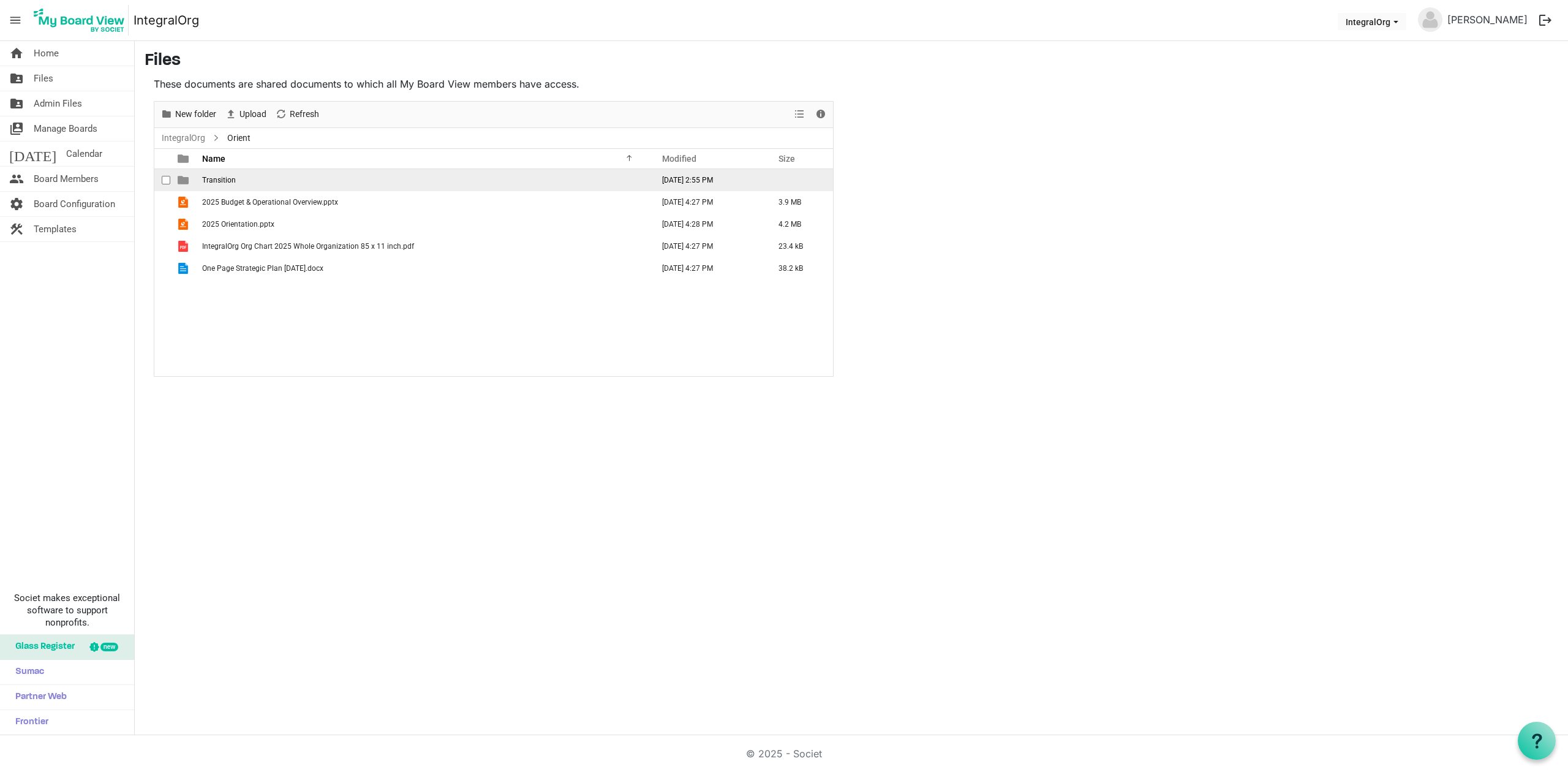
click at [218, 179] on span "Transition" at bounding box center [218, 180] width 33 height 9
